Goal: Check status: Check status

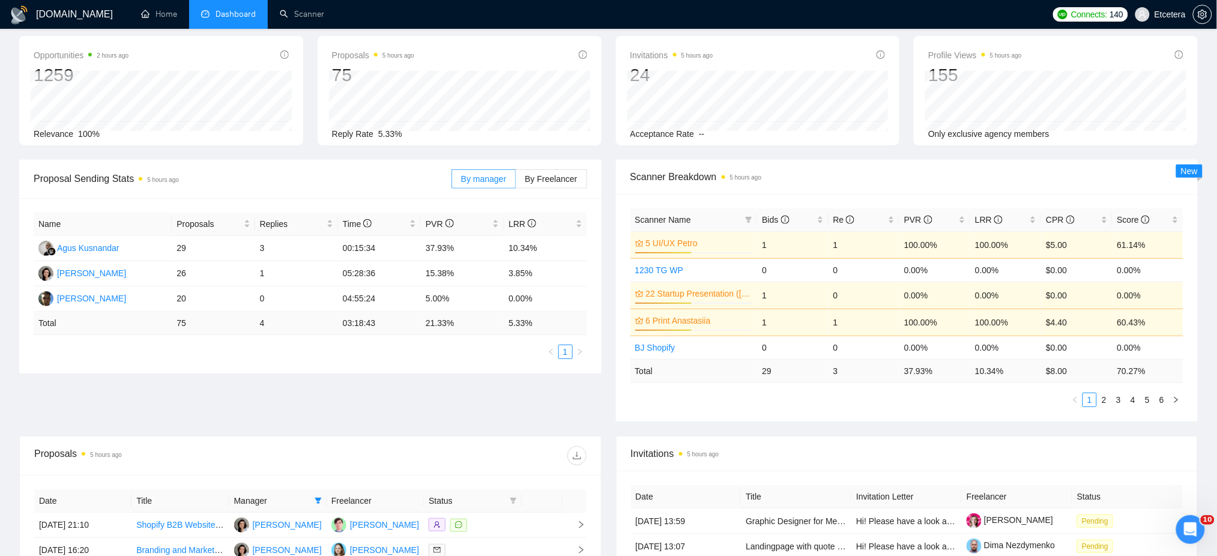
scroll to position [80, 0]
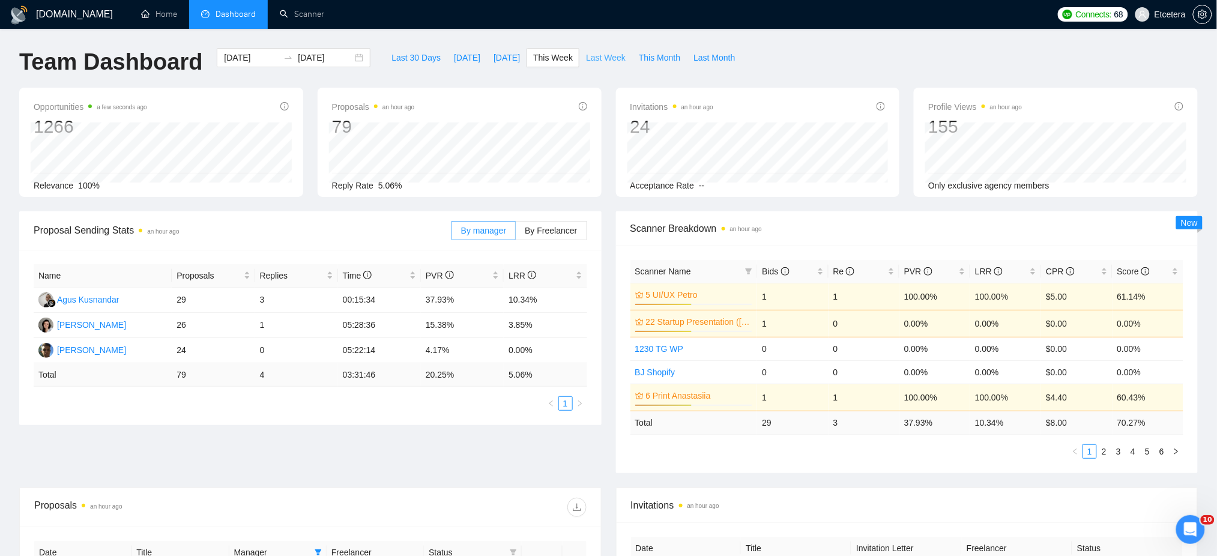
click at [587, 58] on span "Last Week" at bounding box center [606, 57] width 40 height 13
type input "2025-09-08"
type input "2025-09-14"
click at [550, 59] on span "This Week" at bounding box center [553, 57] width 40 height 13
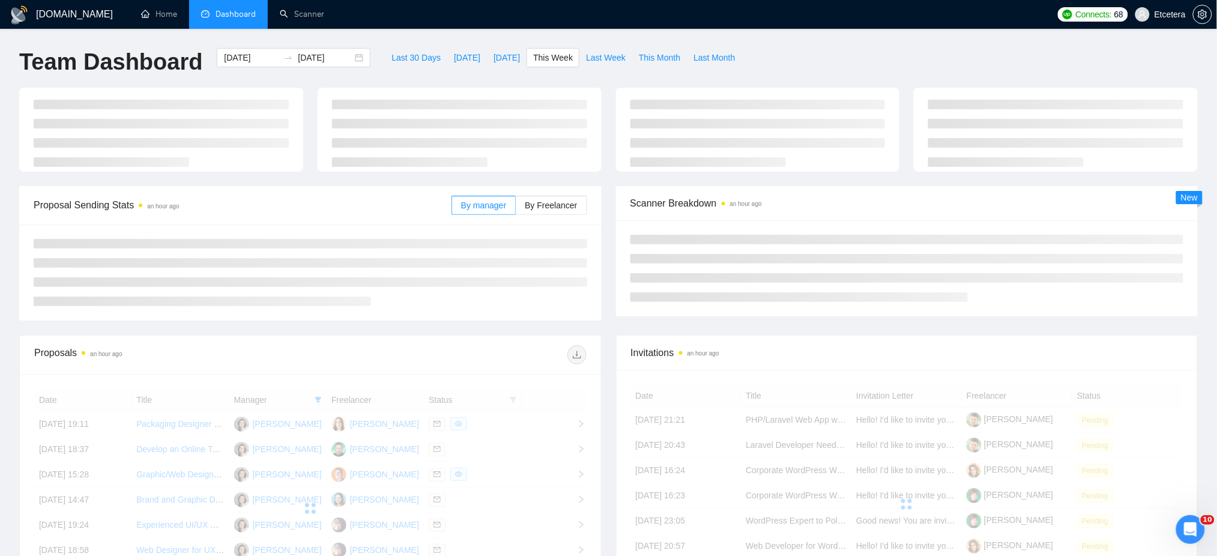
type input "[DATE]"
